Goal: Information Seeking & Learning: Learn about a topic

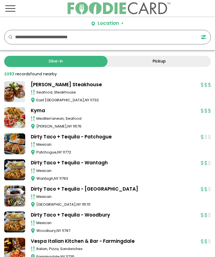
click at [109, 41] on input "text" at bounding box center [101, 37] width 173 height 14
click at [14, 17] on button "Toggle navigation" at bounding box center [10, 8] width 17 height 17
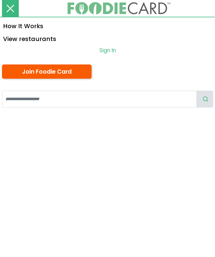
click at [40, 35] on link "View restaurants" at bounding box center [107, 38] width 215 height 13
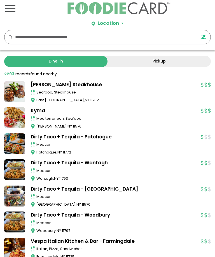
click at [83, 42] on input "text" at bounding box center [101, 37] width 173 height 14
type input "*****"
click at [13, 36] on div "***** *****" at bounding box center [107, 37] width 206 height 15
click at [114, 23] on div "Location" at bounding box center [108, 23] width 21 height 7
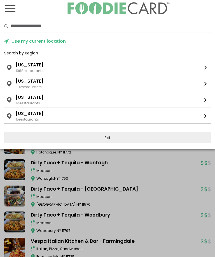
click at [71, 98] on ul "Florida" at bounding box center [107, 97] width 183 height 7
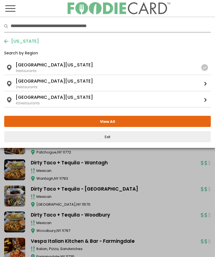
click at [25, 104] on div "42 restaurants" at bounding box center [28, 103] width 24 height 5
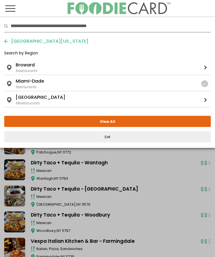
click at [27, 105] on div "38 restaurants" at bounding box center [28, 103] width 24 height 5
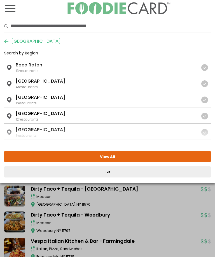
click at [33, 159] on button "View All" at bounding box center [107, 156] width 206 height 11
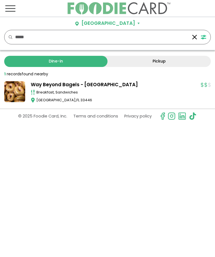
click at [158, 58] on link "Pickup" at bounding box center [158, 61] width 103 height 11
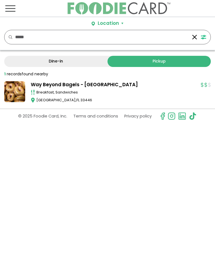
click at [84, 83] on link "Way Beyond Bagels - [GEOGRAPHIC_DATA]" at bounding box center [113, 84] width 164 height 7
click at [15, 7] on span "Toggle navigation" at bounding box center [10, 8] width 10 height 7
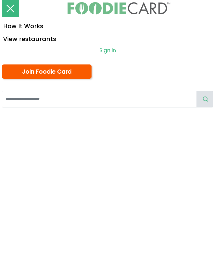
click at [45, 38] on link "View restaurants" at bounding box center [107, 38] width 215 height 13
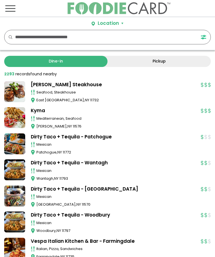
click at [104, 21] on div "Location" at bounding box center [108, 23] width 21 height 7
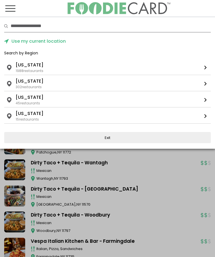
click at [59, 99] on ul "Florida" at bounding box center [107, 97] width 183 height 7
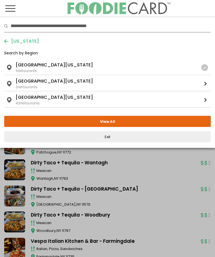
click at [71, 101] on div "Florida South Florida 42 restaurants" at bounding box center [107, 100] width 183 height 12
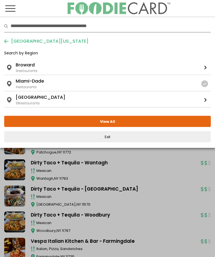
click at [56, 98] on ul "Florida South Florida Palm Beach" at bounding box center [107, 97] width 183 height 7
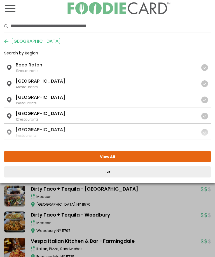
click at [55, 68] on ul "Florida ... Palm Beach Boca Raton" at bounding box center [106, 65] width 180 height 7
click at [30, 155] on button "View Selected ( 1 )" at bounding box center [107, 156] width 206 height 11
